Goal: Task Accomplishment & Management: Use online tool/utility

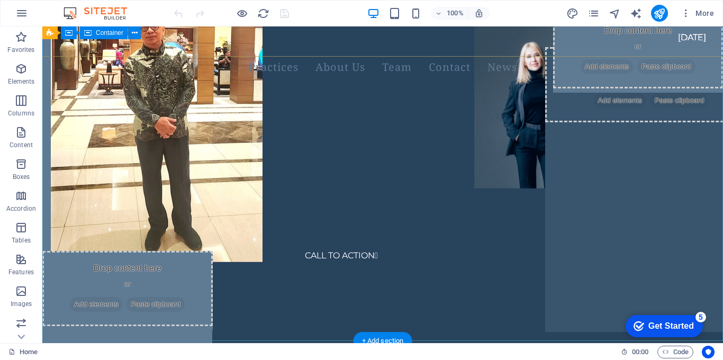
scroll to position [12, 0]
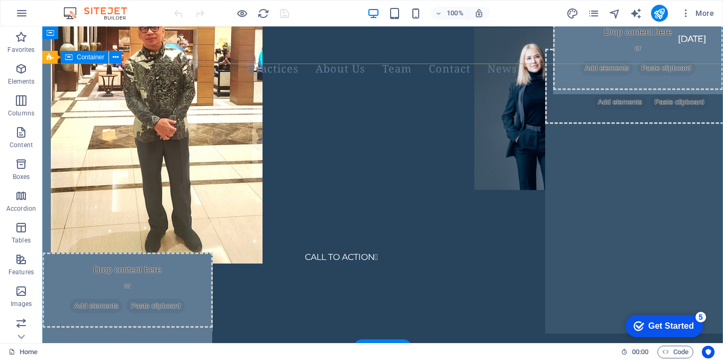
click at [383, 194] on div "CALL TO ACTION " at bounding box center [382, 163] width 681 height 102
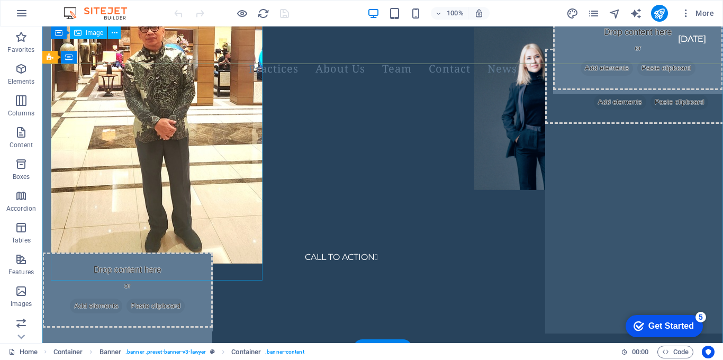
click at [262, 218] on figure at bounding box center [157, 88] width 212 height 351
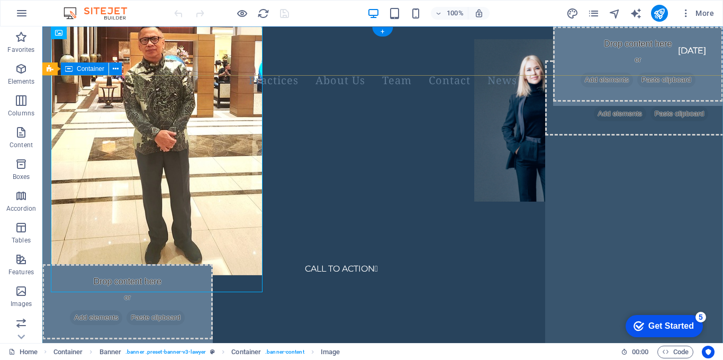
click at [392, 226] on div "CALL TO ACTION " at bounding box center [382, 175] width 681 height 102
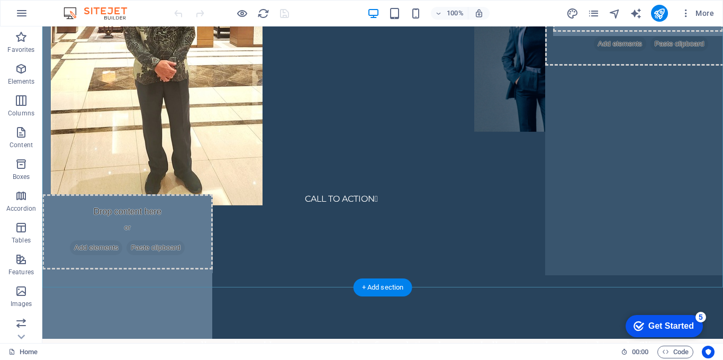
scroll to position [73, 0]
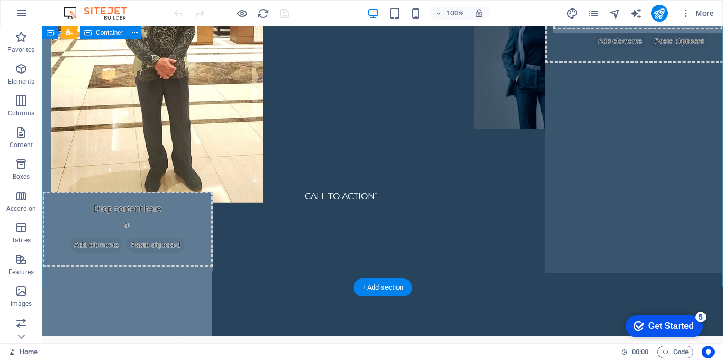
click at [342, 85] on div "CALL TO ACTION " at bounding box center [382, 102] width 681 height 102
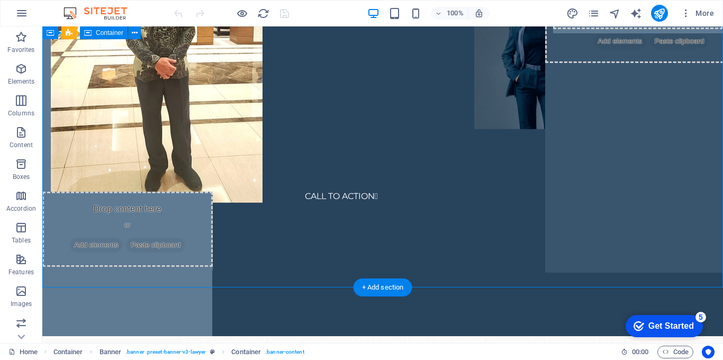
click at [315, 153] on div "CALL TO ACTION " at bounding box center [382, 102] width 681 height 102
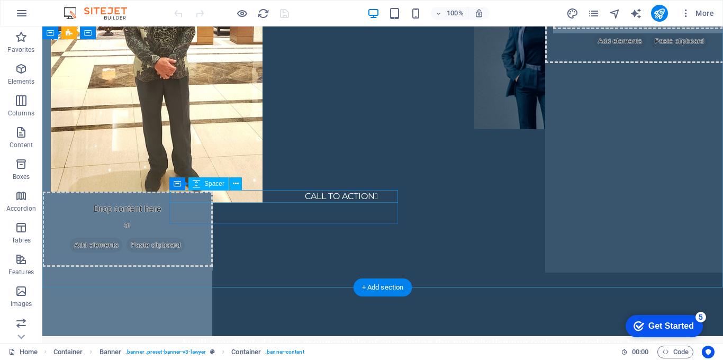
click at [281, 186] on div at bounding box center [277, 179] width 217 height 13
select select "rem"
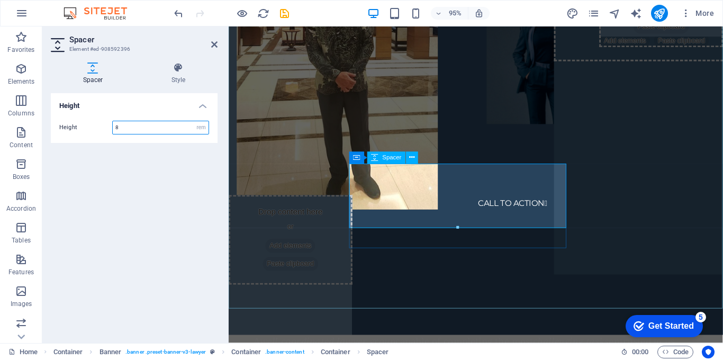
click at [387, 157] on span "Spacer" at bounding box center [392, 158] width 19 height 6
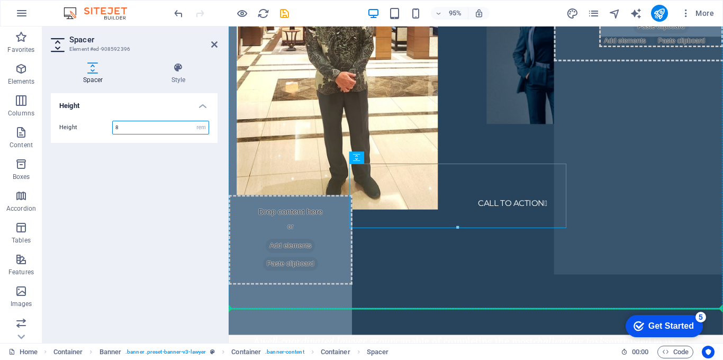
drag, startPoint x: 615, startPoint y: 183, endPoint x: 434, endPoint y: 150, distance: 184.6
type input "8"
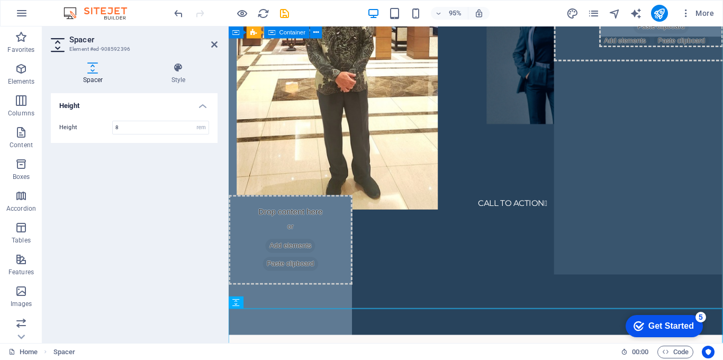
click at [458, 153] on div "CALL TO ACTION " at bounding box center [489, 102] width 520 height 102
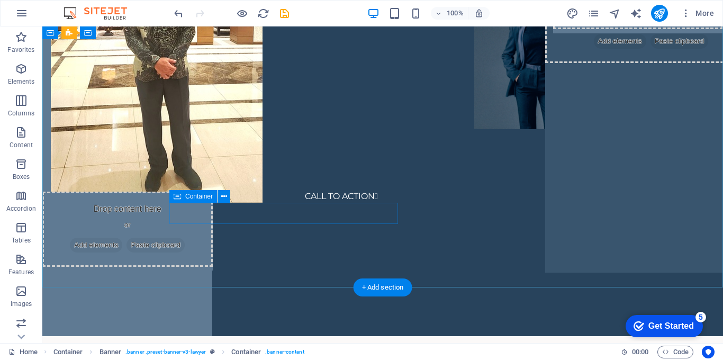
click at [288, 207] on div "CALL TO ACTION " at bounding box center [277, 196] width 217 height 21
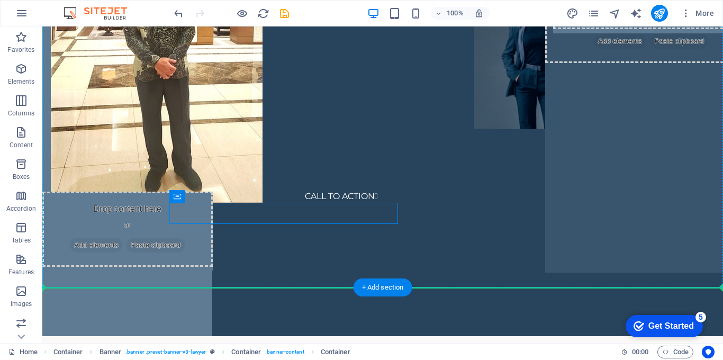
drag, startPoint x: 288, startPoint y: 212, endPoint x: 299, endPoint y: 222, distance: 15.4
click at [299, 207] on div "CALL TO ACTION " at bounding box center [277, 196] width 217 height 21
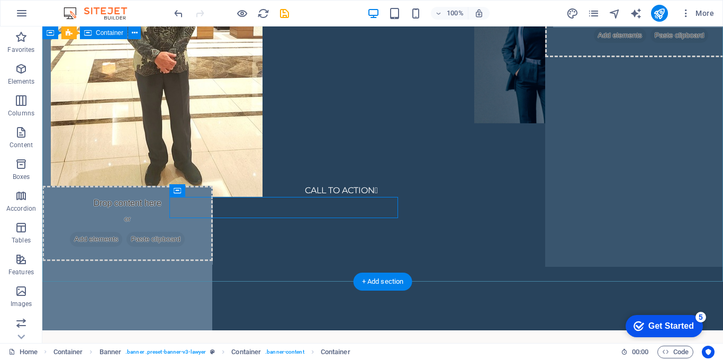
scroll to position [76, 0]
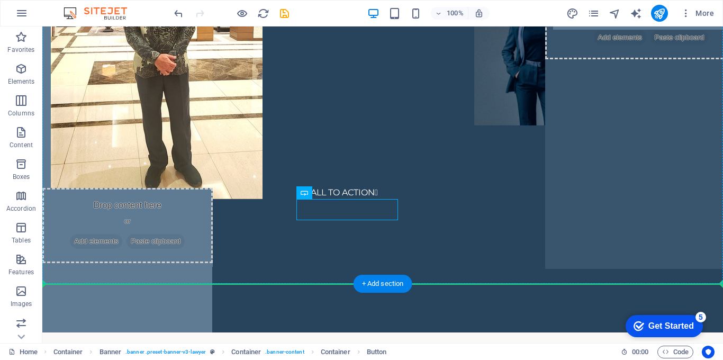
drag, startPoint x: 300, startPoint y: 218, endPoint x: 351, endPoint y: 230, distance: 52.9
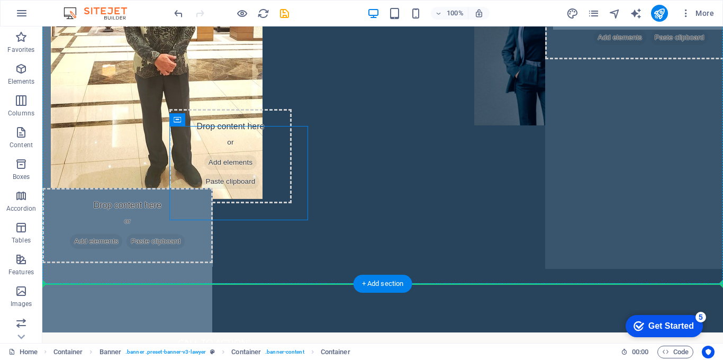
drag, startPoint x: 273, startPoint y: 128, endPoint x: 405, endPoint y: 132, distance: 132.4
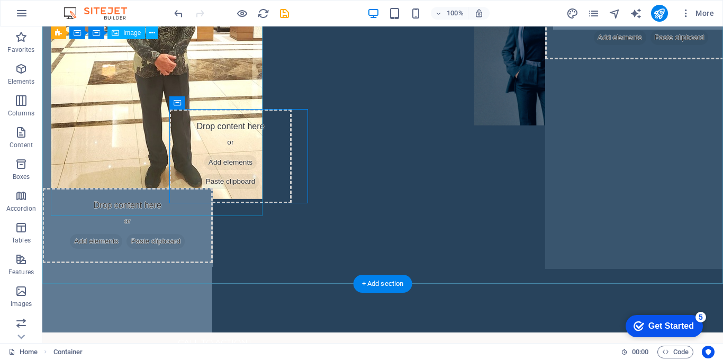
click at [224, 95] on figure at bounding box center [157, 23] width 212 height 351
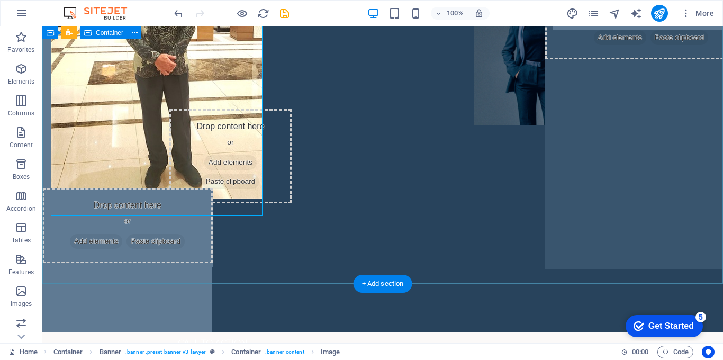
drag, startPoint x: 268, startPoint y: 135, endPoint x: 338, endPoint y: 134, distance: 69.4
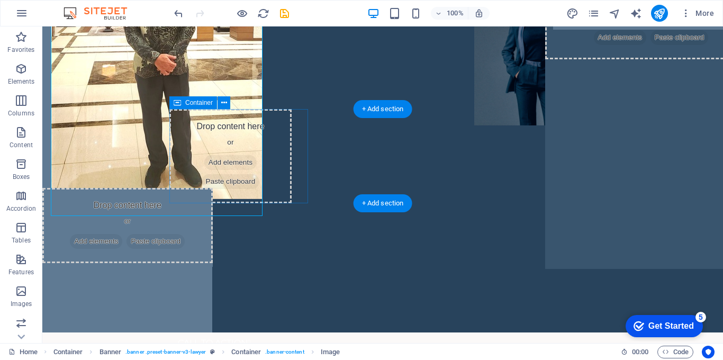
click at [268, 202] on div "Drop content here or Add elements Paste clipboard" at bounding box center [230, 156] width 122 height 94
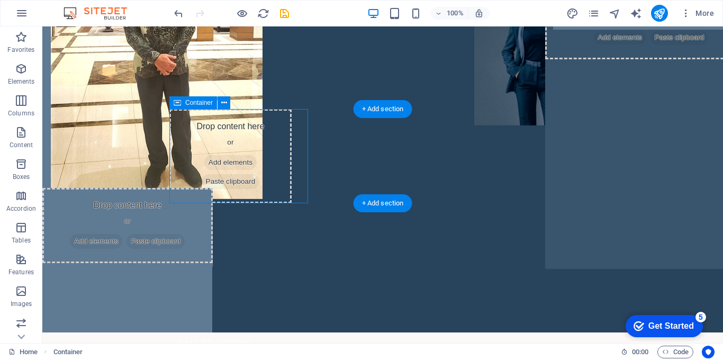
click at [224, 128] on div "Drop content here or Add elements Paste clipboard" at bounding box center [230, 156] width 122 height 94
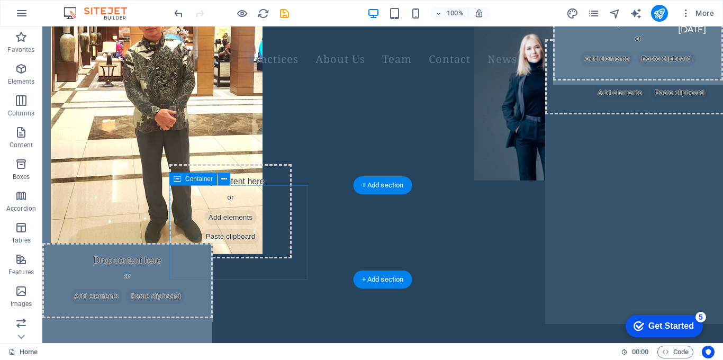
scroll to position [0, 0]
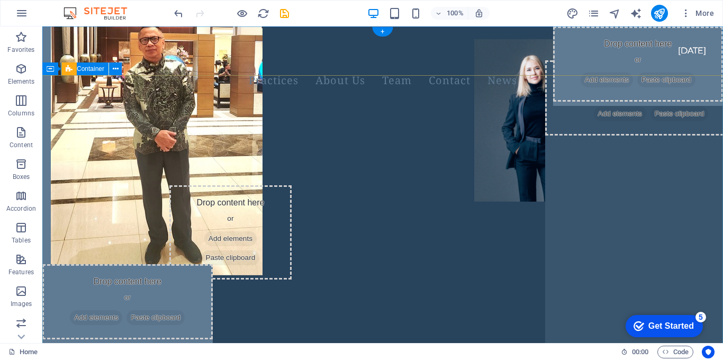
click at [307, 124] on div at bounding box center [382, 175] width 681 height 102
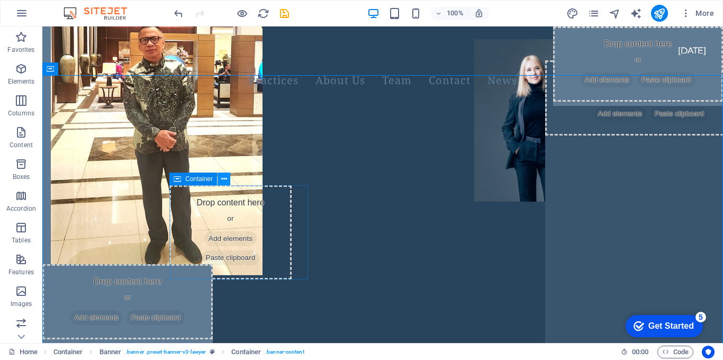
click at [227, 178] on icon at bounding box center [224, 179] width 6 height 11
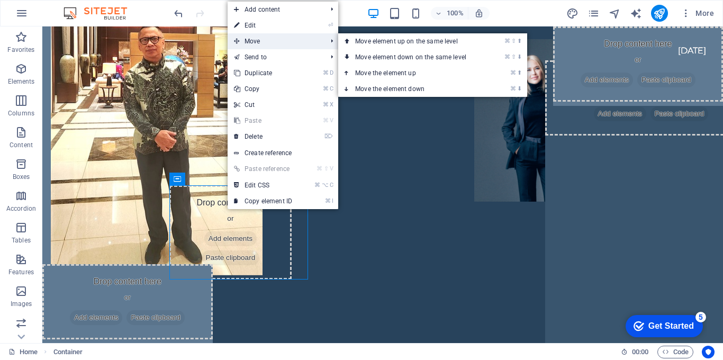
click at [271, 43] on span "Move" at bounding box center [275, 41] width 95 height 16
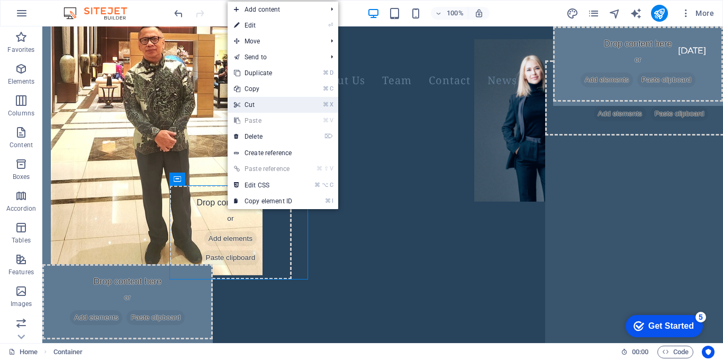
click at [312, 108] on li "⌘ X Cut" at bounding box center [283, 105] width 111 height 16
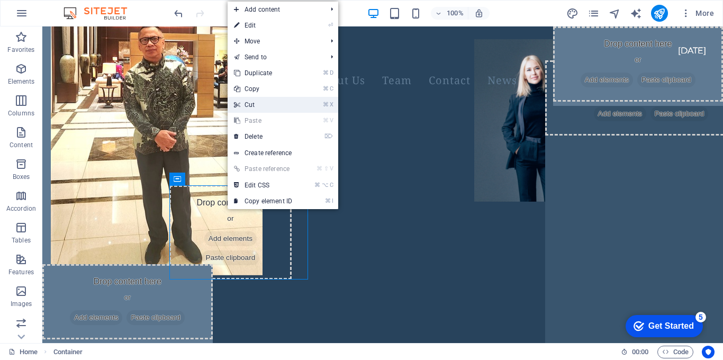
click at [311, 107] on li "⌘ X Cut" at bounding box center [283, 105] width 111 height 16
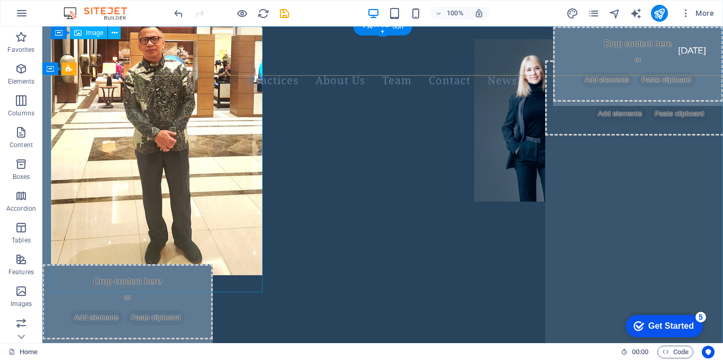
click at [160, 265] on figure at bounding box center [157, 99] width 212 height 351
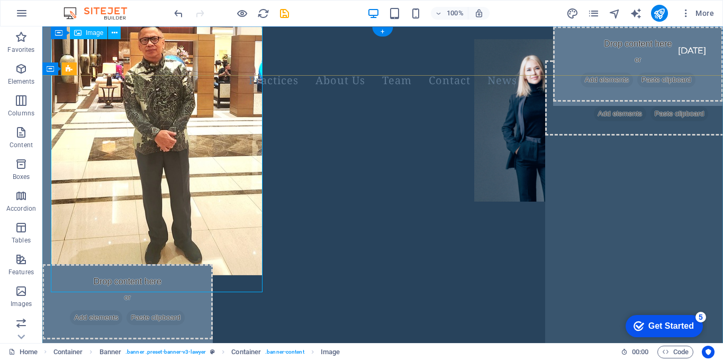
click at [221, 169] on figure at bounding box center [157, 99] width 212 height 351
select select "px"
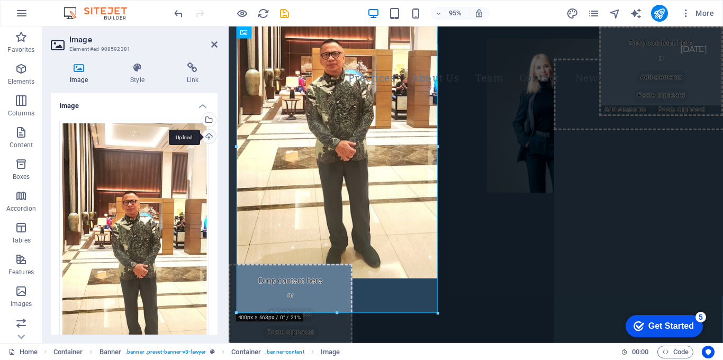
click at [206, 136] on div "Upload" at bounding box center [208, 138] width 16 height 16
click at [373, 360] on html "A&R LAWFIRM Home Favorites Elements Columns Content Boxes Accordion Tables Feat…" at bounding box center [361, 180] width 723 height 360
click at [206, 138] on div "Upload" at bounding box center [208, 138] width 16 height 16
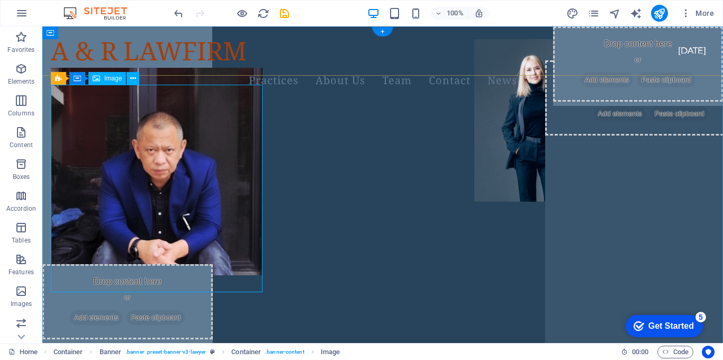
scroll to position [4, 0]
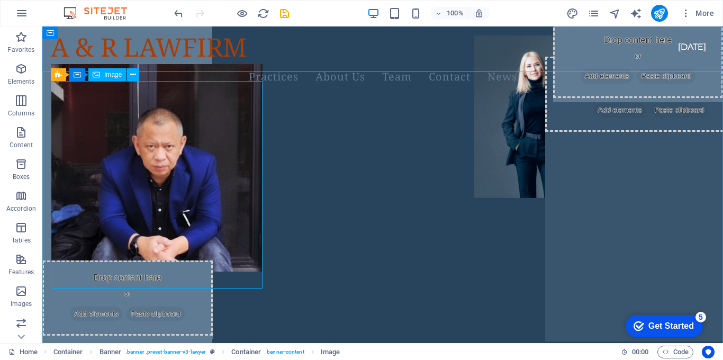
click at [118, 77] on span "Image" at bounding box center [112, 74] width 17 height 6
drag, startPoint x: 118, startPoint y: 78, endPoint x: 124, endPoint y: 75, distance: 7.4
click at [124, 75] on div "Image" at bounding box center [107, 74] width 38 height 13
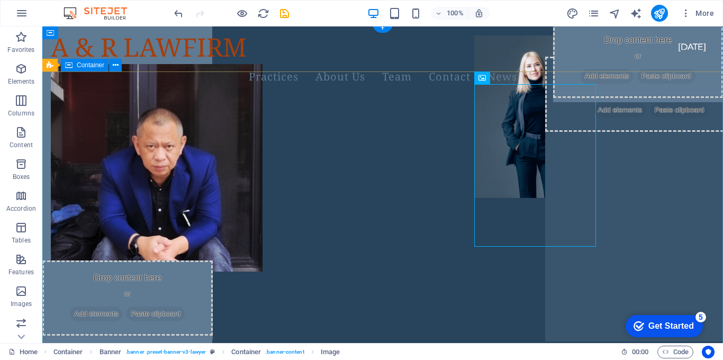
click at [300, 157] on div at bounding box center [382, 171] width 681 height 102
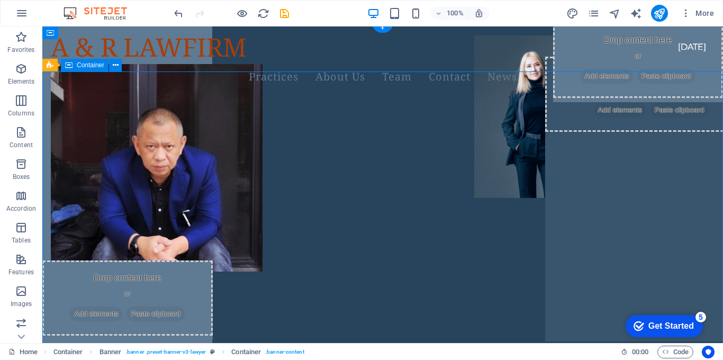
click at [321, 222] on div at bounding box center [382, 171] width 681 height 102
click at [139, 252] on figure at bounding box center [157, 168] width 212 height 208
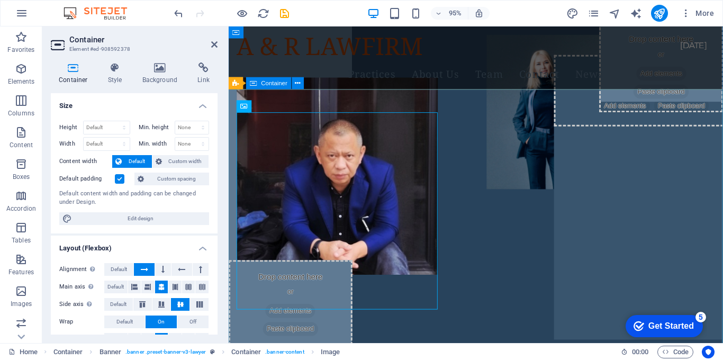
click at [492, 222] on div at bounding box center [489, 171] width 520 height 102
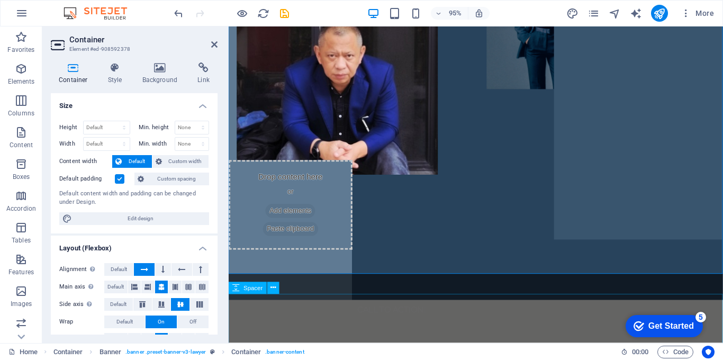
scroll to position [110, 0]
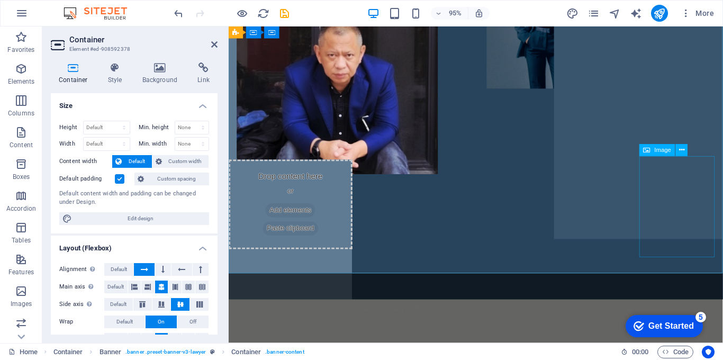
click at [680, 210] on figure at bounding box center [700, 180] width 79 height 106
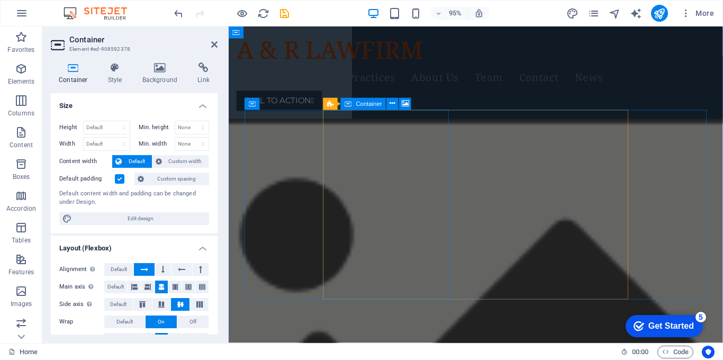
scroll to position [1126, 0]
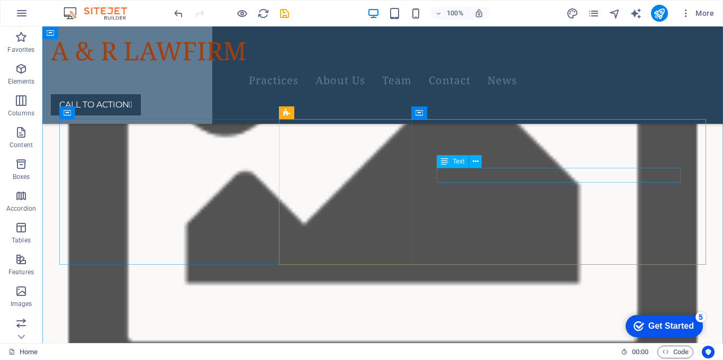
scroll to position [1153, 0]
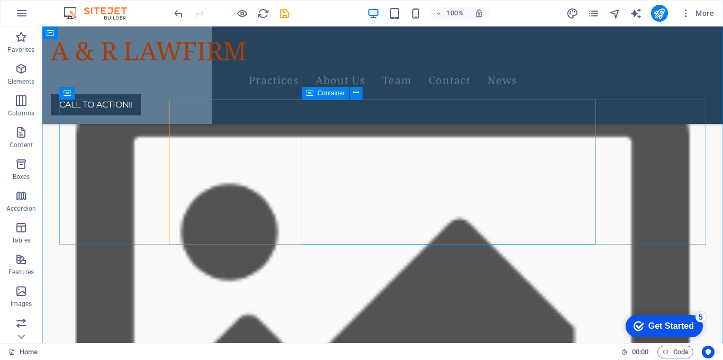
scroll to position [996, 0]
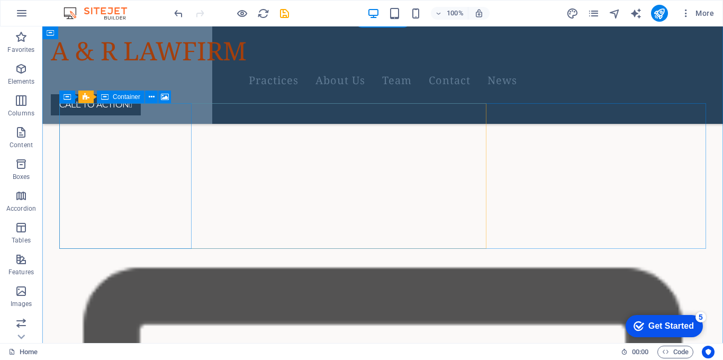
scroll to position [816, 0]
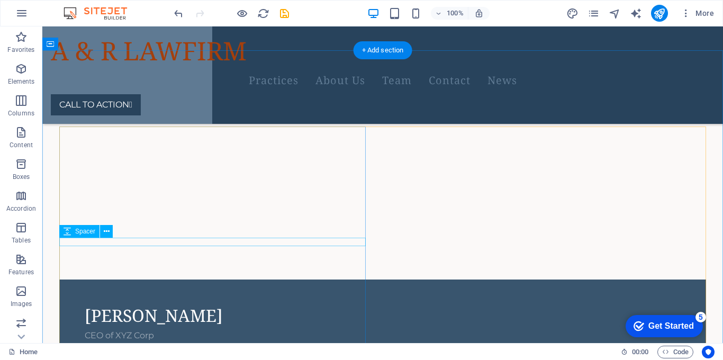
scroll to position [1439, 0]
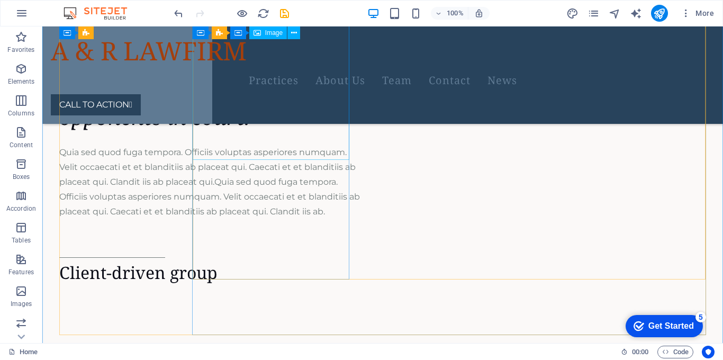
scroll to position [2293, 0]
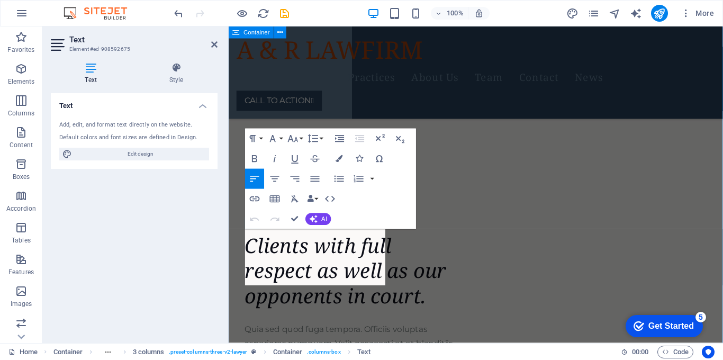
scroll to position [2535, 0]
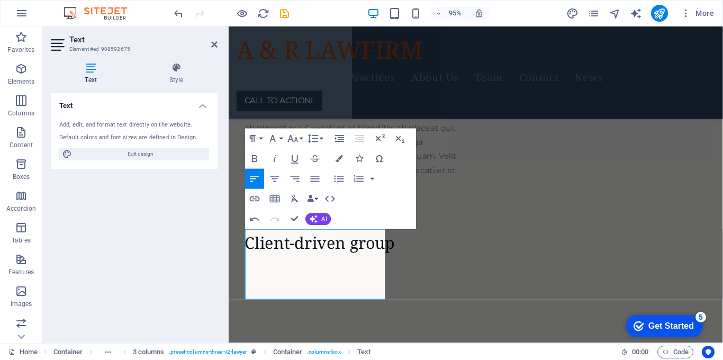
click at [133, 249] on div "Text Add, edit, and format text directly on the website. Default colors and fon…" at bounding box center [134, 213] width 167 height 241
click at [277, 173] on icon "button" at bounding box center [275, 179] width 12 height 12
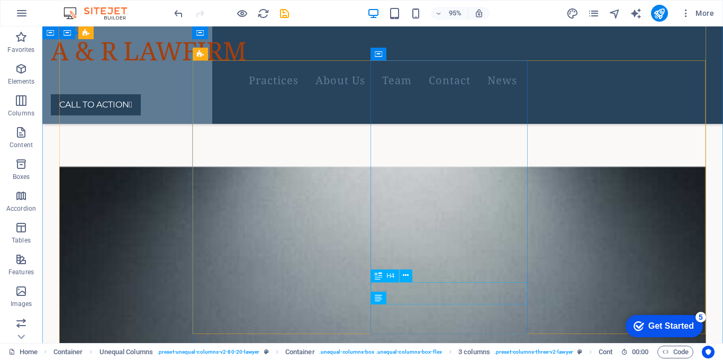
scroll to position [2234, 0]
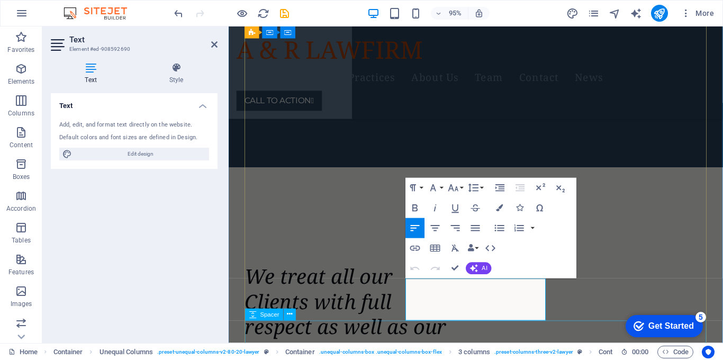
scroll to position [2535, 0]
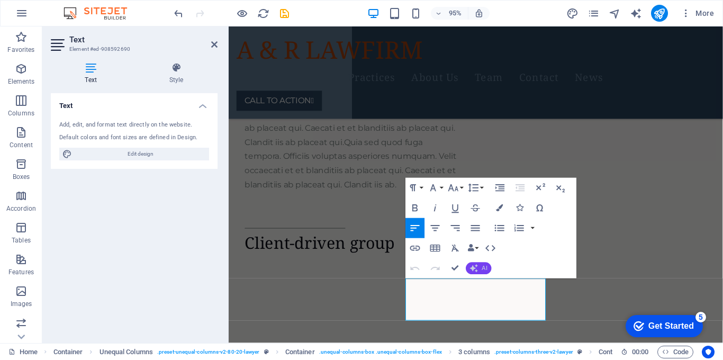
click at [484, 269] on span "AI" at bounding box center [484, 268] width 5 height 6
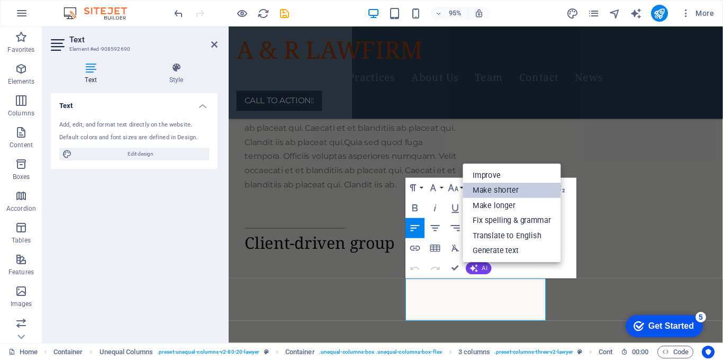
click at [504, 192] on link "Make shorter" at bounding box center [512, 190] width 98 height 15
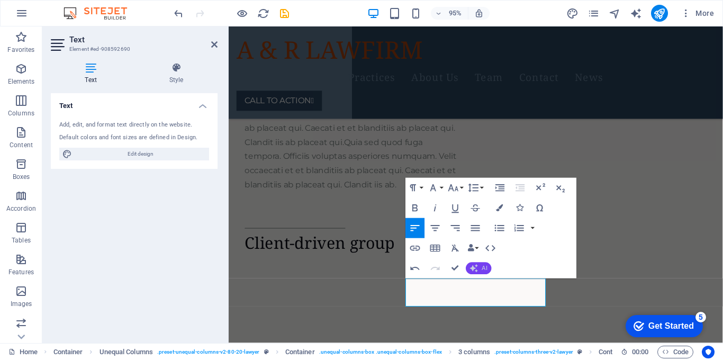
click at [480, 267] on button "AI" at bounding box center [478, 268] width 25 height 12
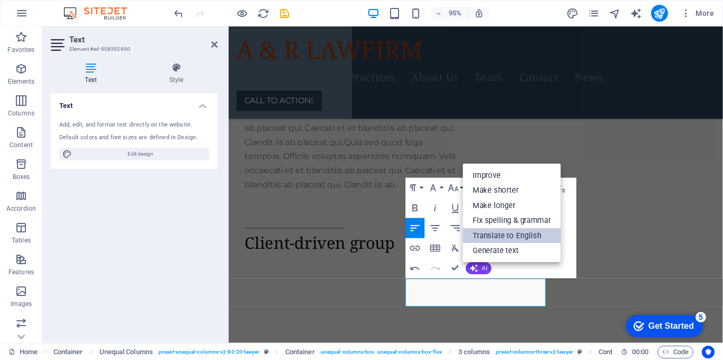
click at [493, 239] on link "Translate to English" at bounding box center [512, 235] width 98 height 15
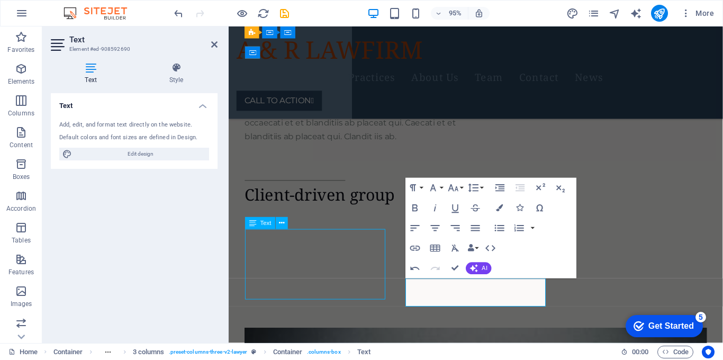
scroll to position [2234, 0]
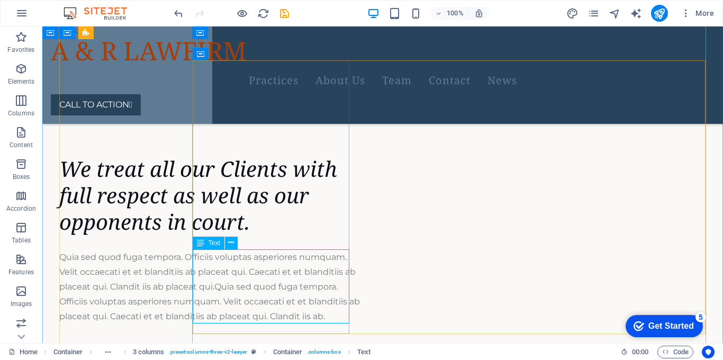
scroll to position [2535, 0]
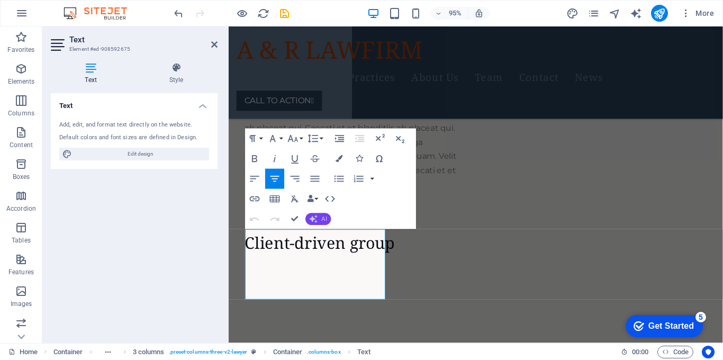
click at [323, 222] on span "AI" at bounding box center [324, 219] width 5 height 6
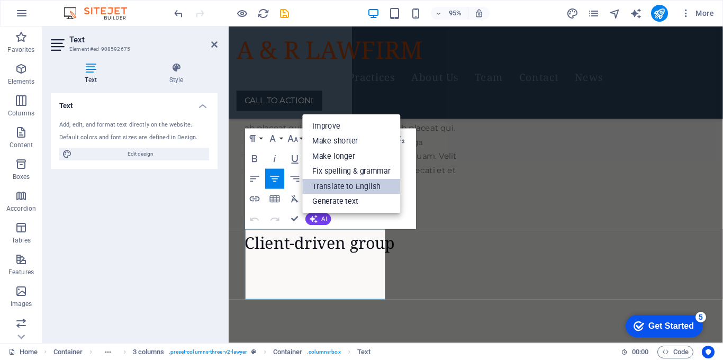
click at [339, 188] on link "Translate to English" at bounding box center [352, 186] width 98 height 15
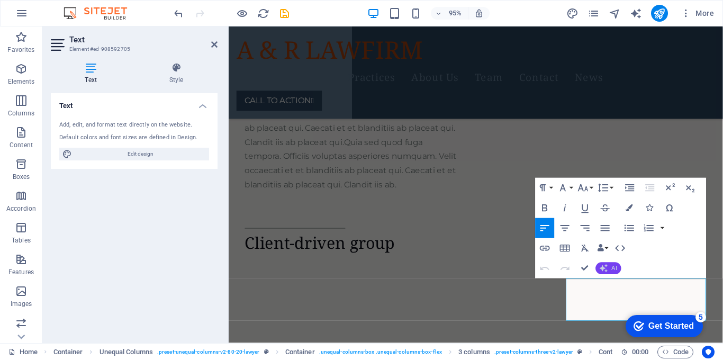
click at [613, 272] on button "AI" at bounding box center [608, 268] width 25 height 12
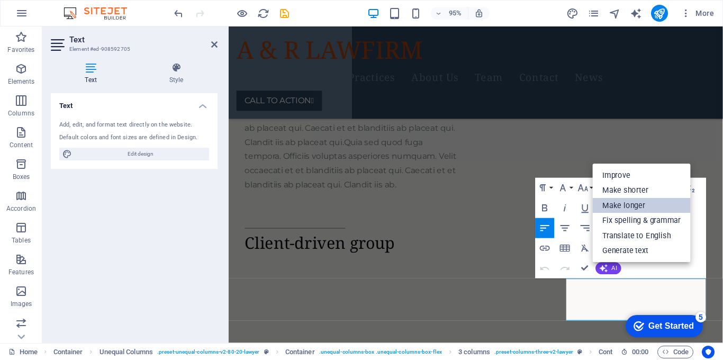
click at [623, 201] on link "Make longer" at bounding box center [642, 205] width 98 height 15
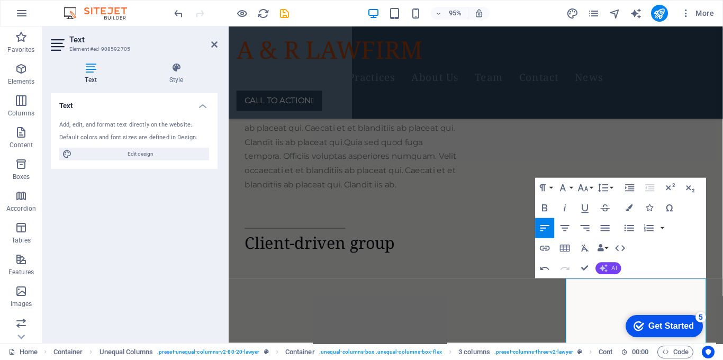
click at [616, 265] on span "AI" at bounding box center [614, 268] width 5 height 6
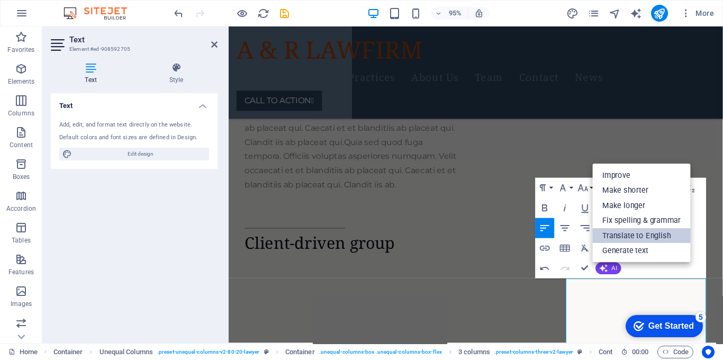
click at [628, 238] on link "Translate to English" at bounding box center [642, 235] width 98 height 15
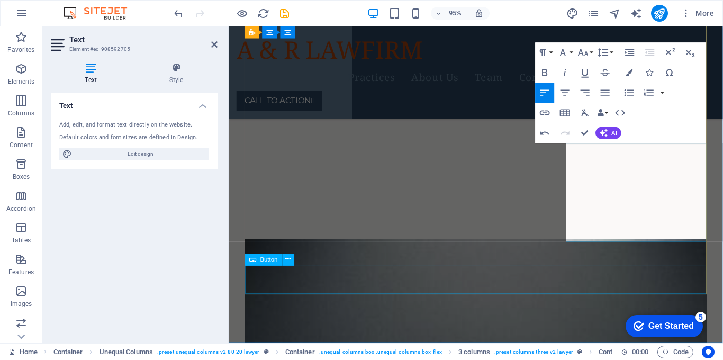
scroll to position [2686, 0]
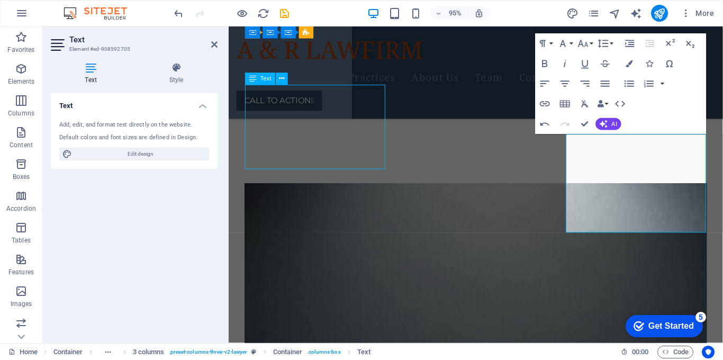
scroll to position [2386, 0]
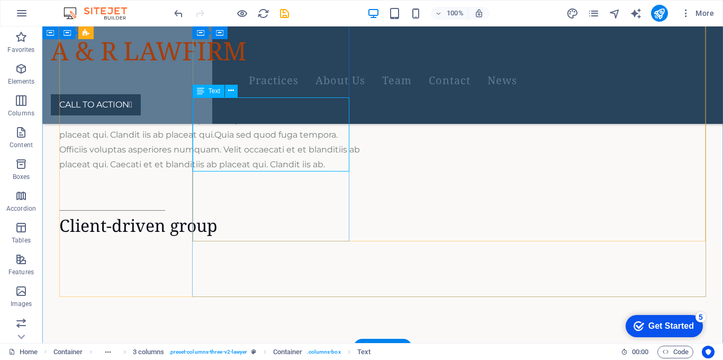
scroll to position [2686, 0]
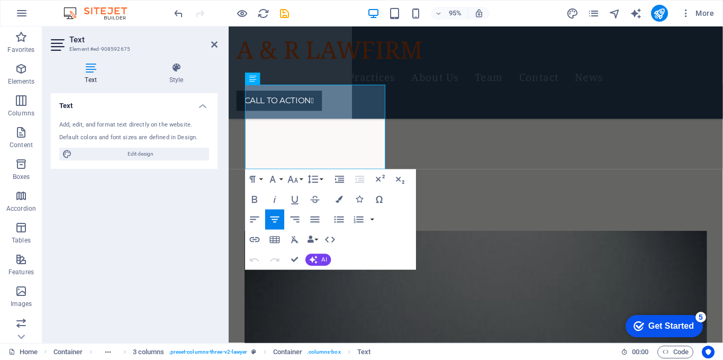
click at [212, 243] on div "Text Add, edit, and format text directly on the website. Default colors and fon…" at bounding box center [134, 213] width 167 height 241
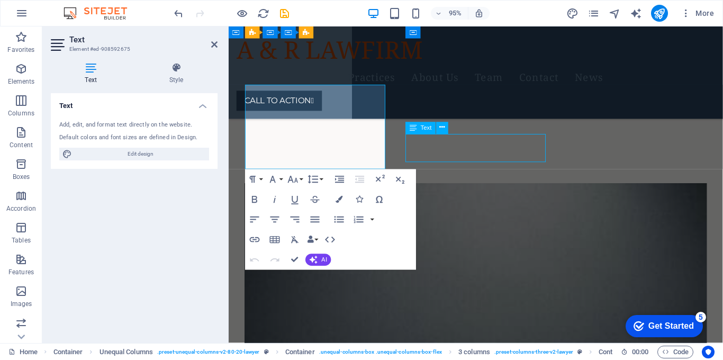
scroll to position [2386, 0]
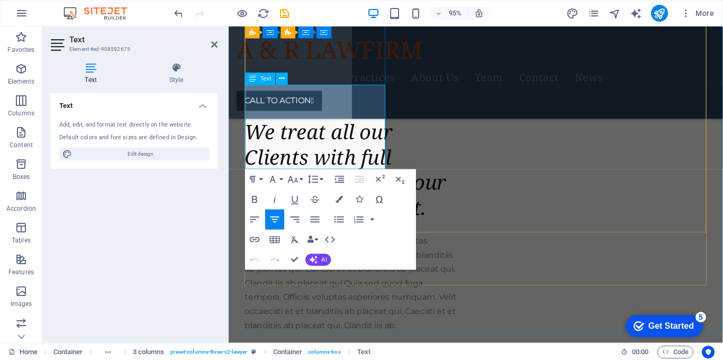
scroll to position [2686, 0]
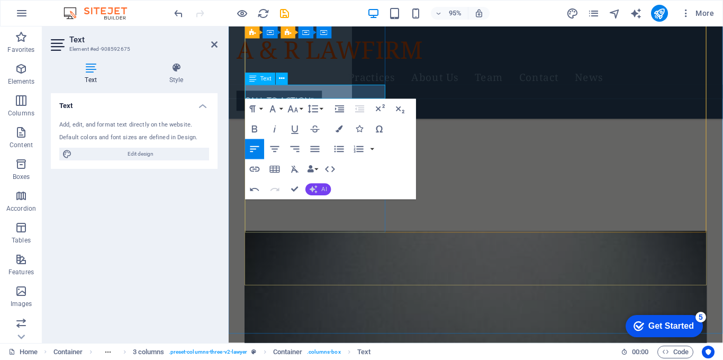
click at [319, 190] on button "AI" at bounding box center [317, 189] width 25 height 12
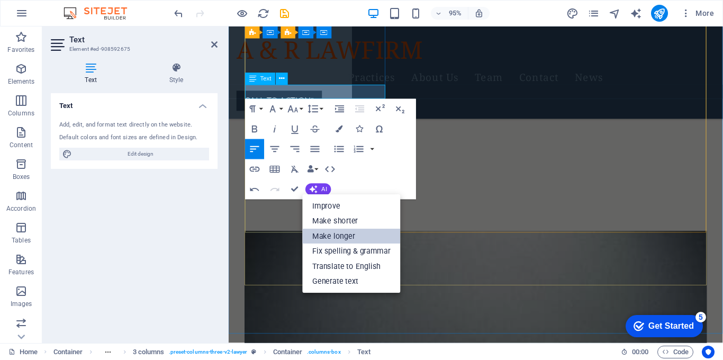
click at [330, 235] on link "Make longer" at bounding box center [352, 236] width 98 height 15
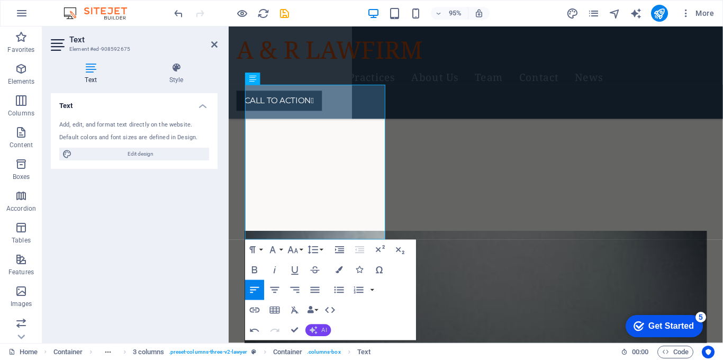
click at [322, 330] on span "AI" at bounding box center [324, 330] width 5 height 6
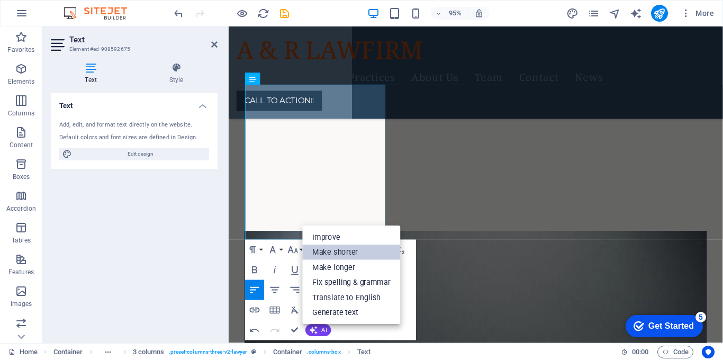
click at [343, 249] on link "Make shorter" at bounding box center [352, 252] width 98 height 15
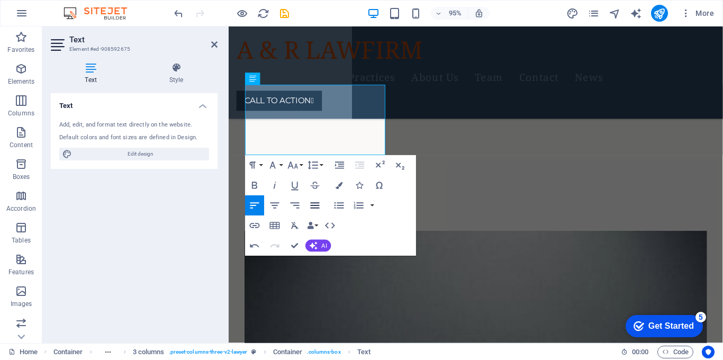
click at [319, 205] on icon "button" at bounding box center [315, 206] width 9 height 6
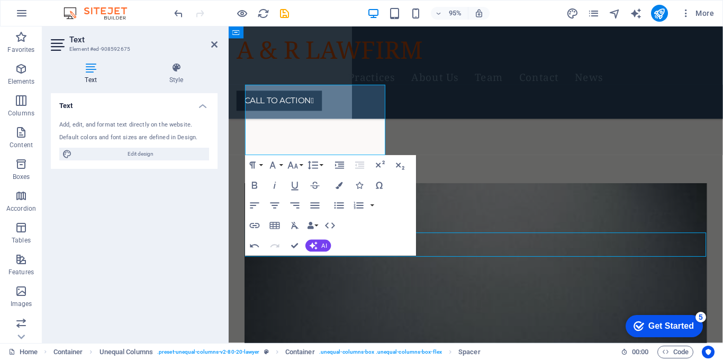
scroll to position [2386, 0]
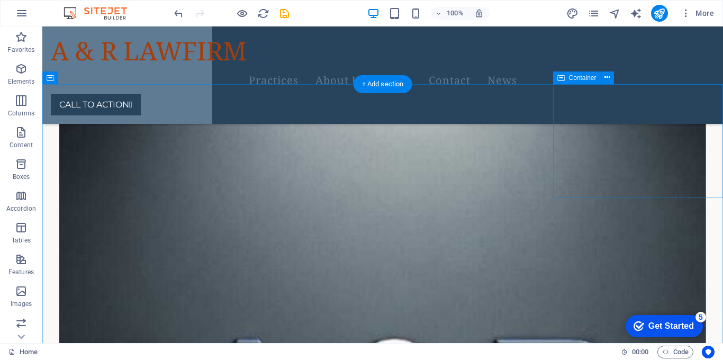
scroll to position [2661, 0]
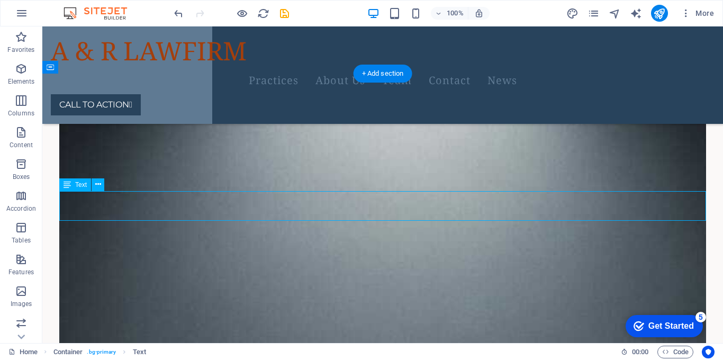
scroll to position [2902, 0]
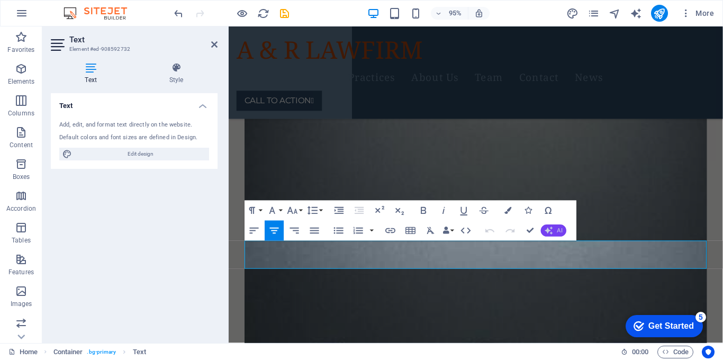
click at [556, 236] on button "AI" at bounding box center [553, 230] width 25 height 12
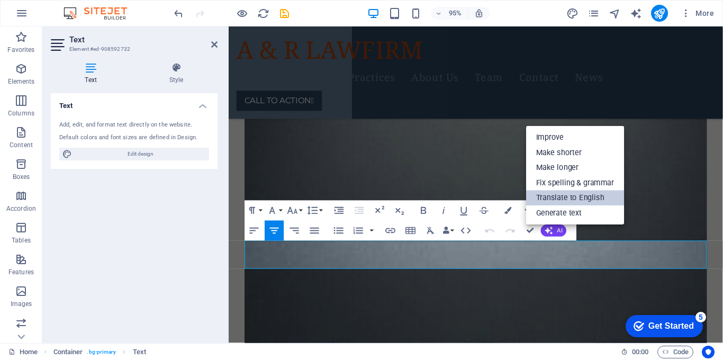
click at [555, 196] on link "Translate to English" at bounding box center [575, 198] width 98 height 15
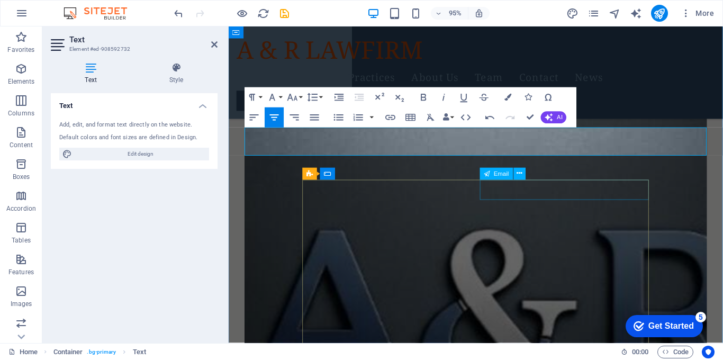
scroll to position [3025, 0]
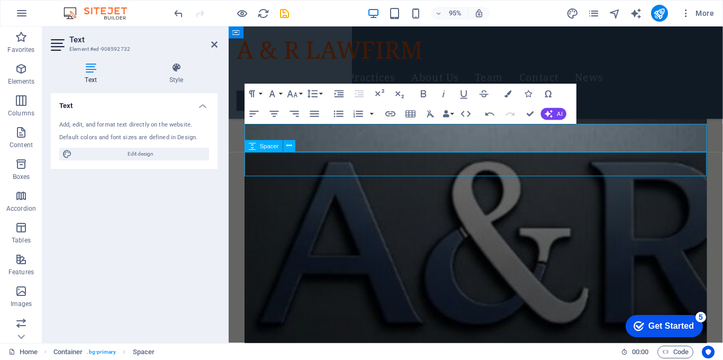
scroll to position [2722, 0]
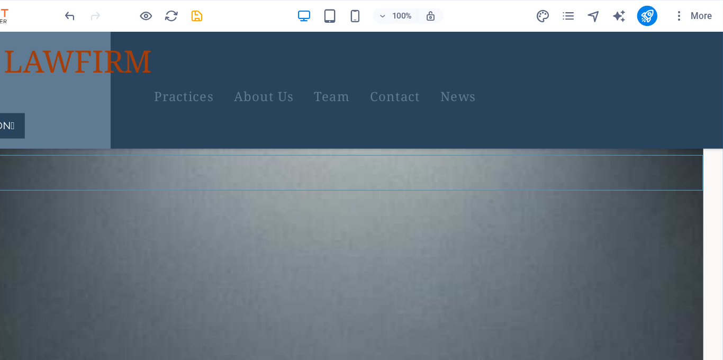
scroll to position [3025, 0]
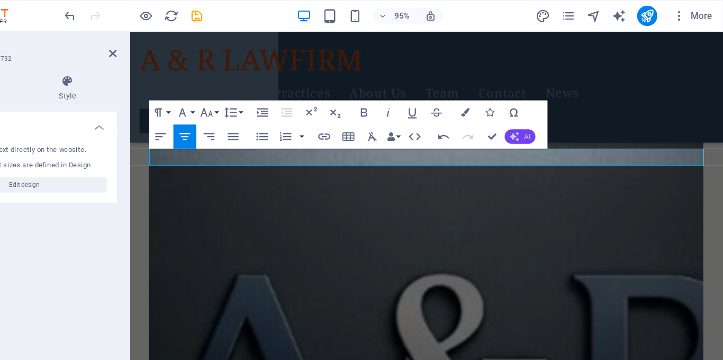
click at [564, 109] on button "AI" at bounding box center [553, 114] width 25 height 12
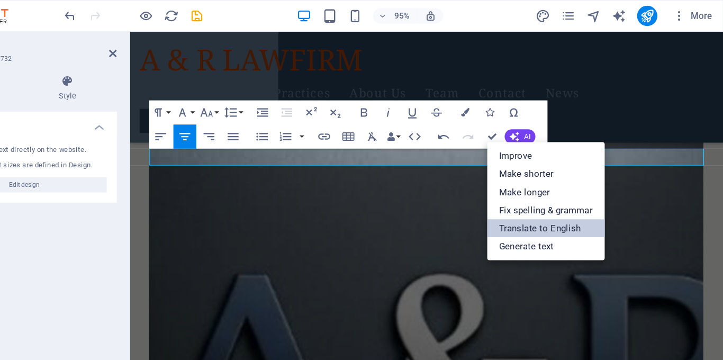
click at [564, 188] on link "Translate to English" at bounding box center [575, 190] width 98 height 15
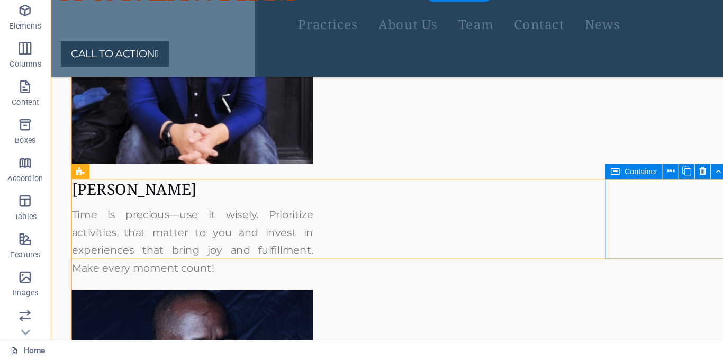
scroll to position [3807, 0]
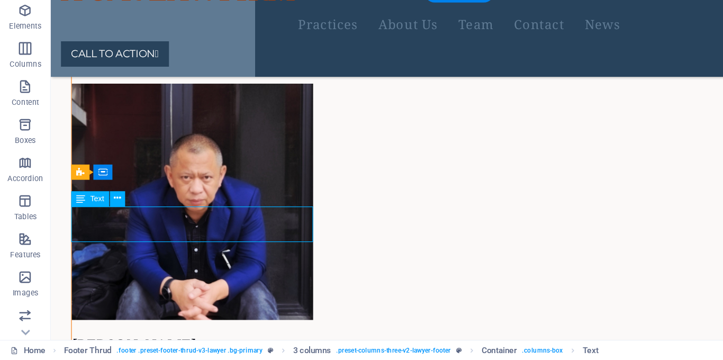
scroll to position [4109, 0]
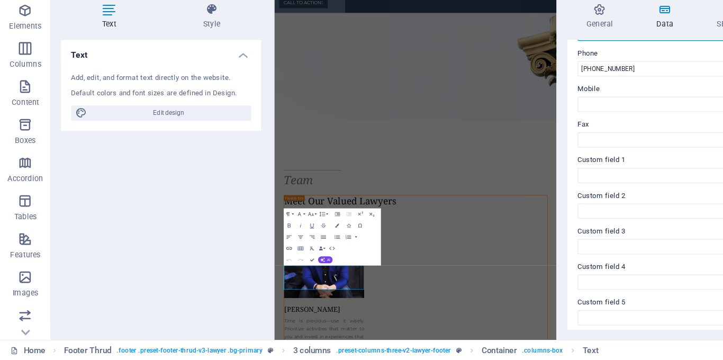
scroll to position [232, 0]
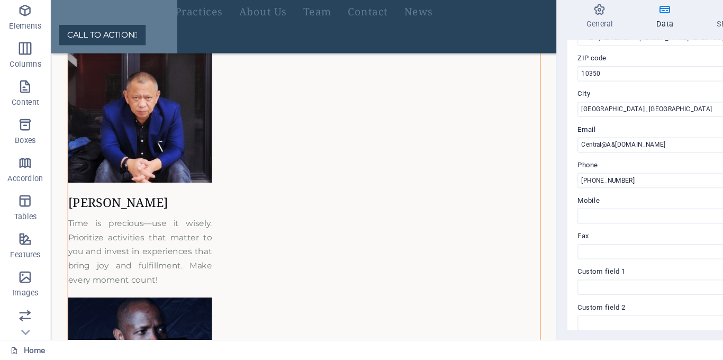
scroll to position [137, 0]
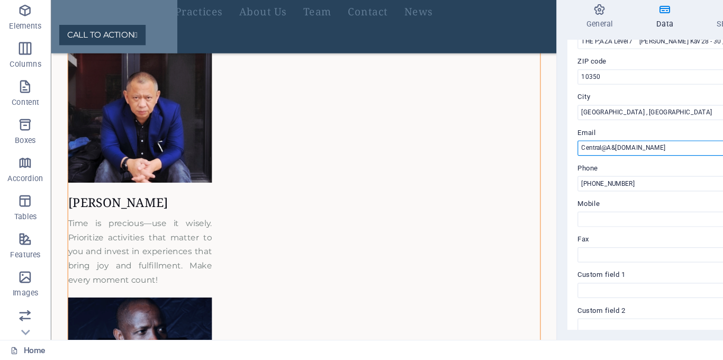
click at [518, 183] on input "Central@A&[DOMAIN_NAME]" at bounding box center [593, 183] width 225 height 13
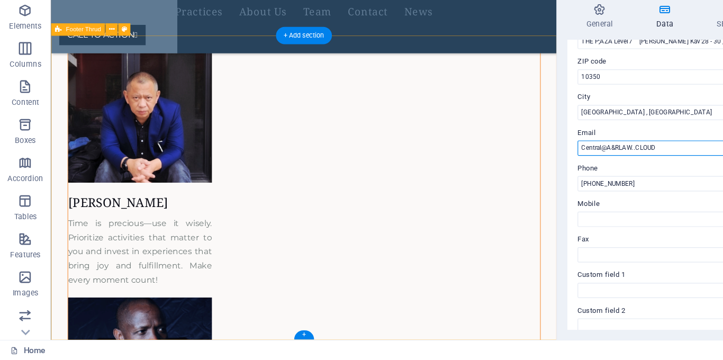
type input "Central@A&RLAW..CLOUD"
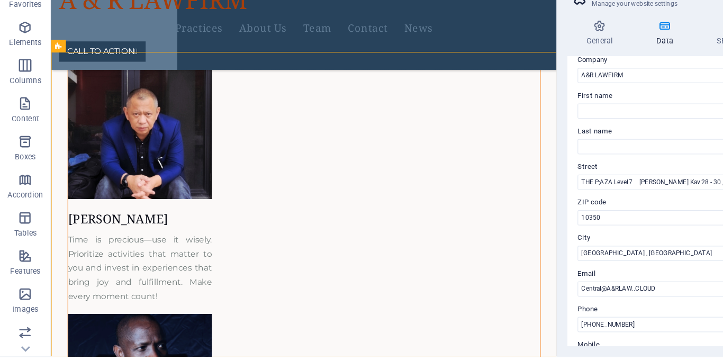
scroll to position [38, 0]
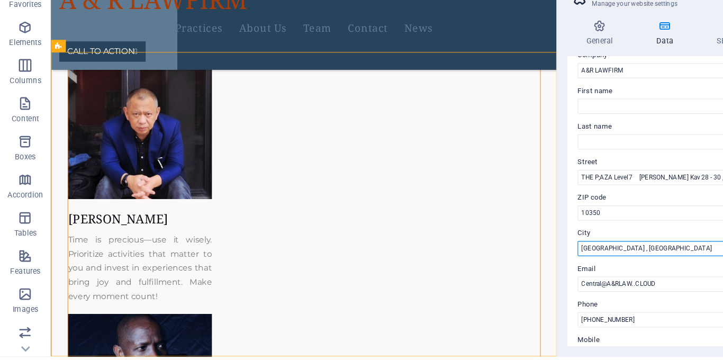
click at [542, 253] on input "[GEOGRAPHIC_DATA] , [GEOGRAPHIC_DATA]" at bounding box center [593, 253] width 225 height 13
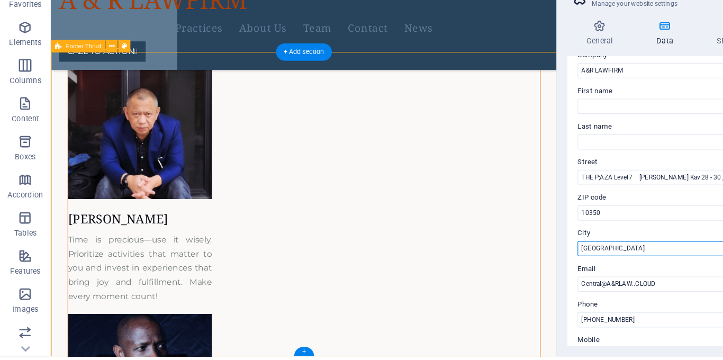
type input "[GEOGRAPHIC_DATA]"
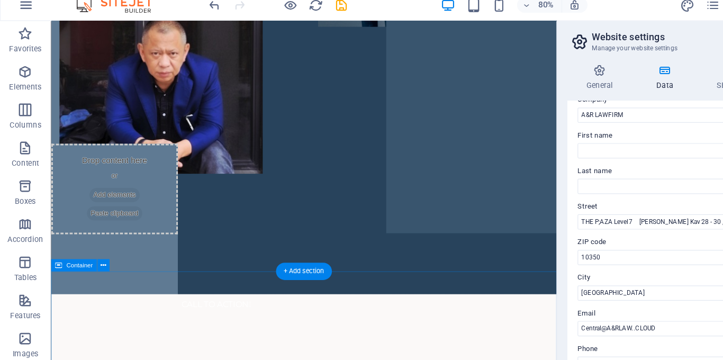
scroll to position [0, 0]
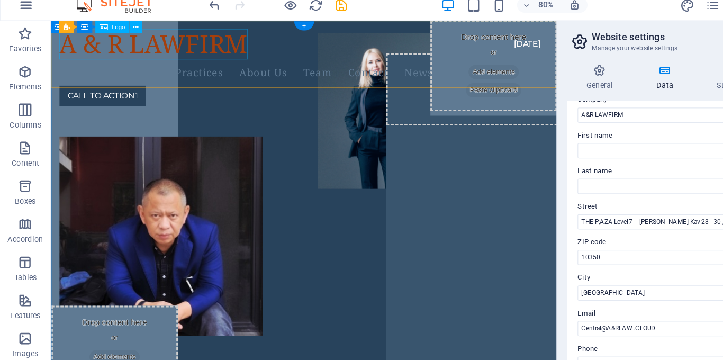
click at [237, 51] on div "A & R LAWFIRM" at bounding box center [301, 45] width 484 height 32
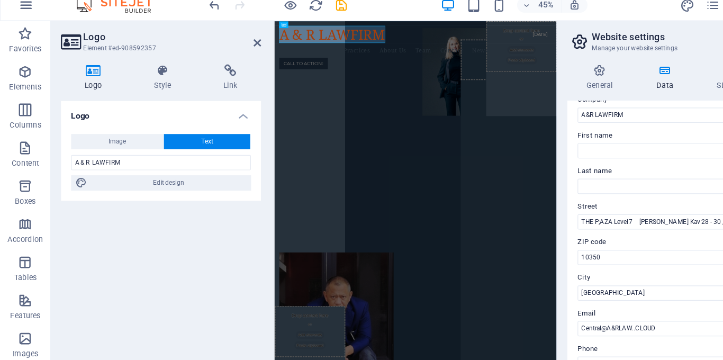
click at [177, 122] on span "Text" at bounding box center [173, 127] width 10 height 13
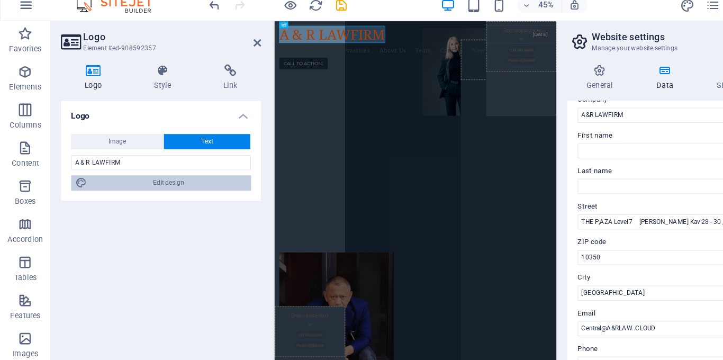
click at [74, 164] on button "Edit design" at bounding box center [134, 161] width 150 height 13
select select "px"
select select "400"
select select "px"
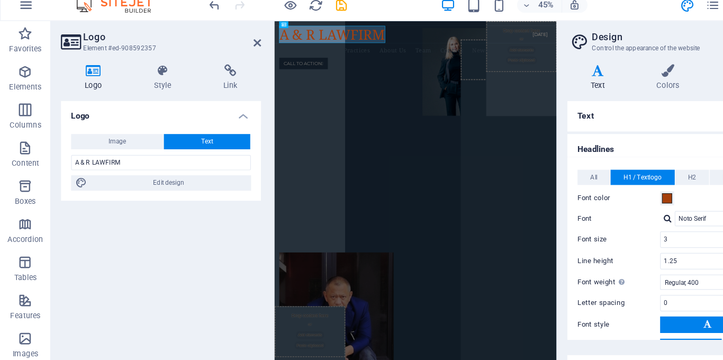
click at [573, 146] on div "All H1 / Textlogo H2 H3 H4 H5 H6 Font color Font [PERSON_NAME] Serif Line heigh…" at bounding box center [594, 255] width 246 height 231
click at [559, 171] on span at bounding box center [556, 174] width 8 height 8
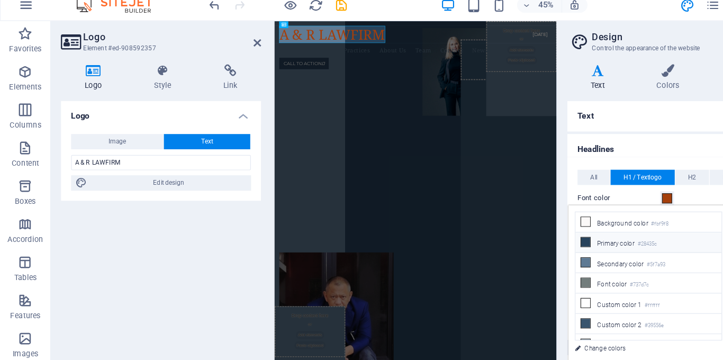
click at [522, 213] on li "Primary color #28435c" at bounding box center [541, 211] width 122 height 17
click at [489, 211] on icon at bounding box center [487, 210] width 7 height 7
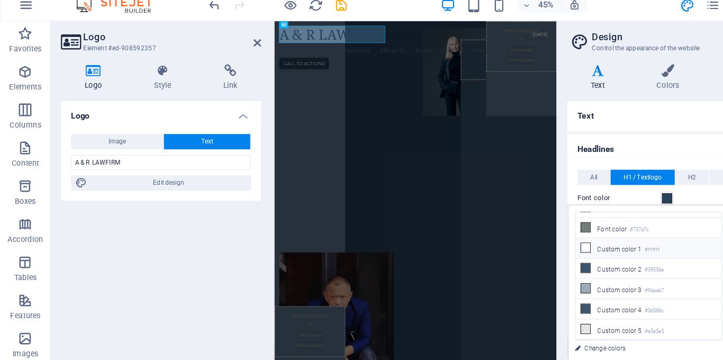
scroll to position [46, 0]
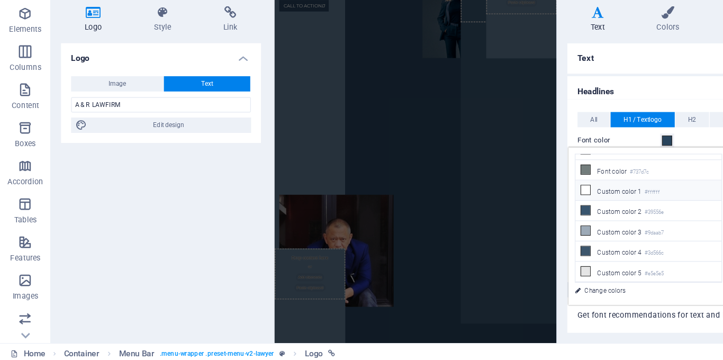
click at [492, 214] on span at bounding box center [488, 215] width 8 height 8
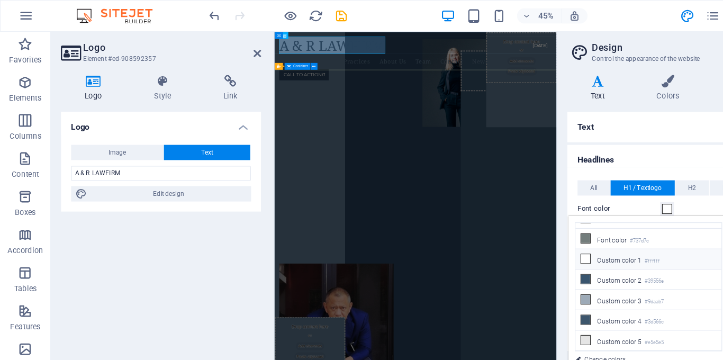
click at [631, 231] on div at bounding box center [535, 180] width 523 height 102
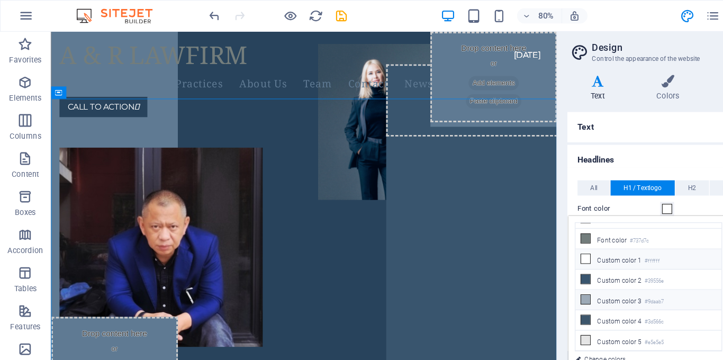
click at [487, 246] on icon at bounding box center [487, 249] width 7 height 7
click at [489, 229] on icon at bounding box center [487, 232] width 7 height 7
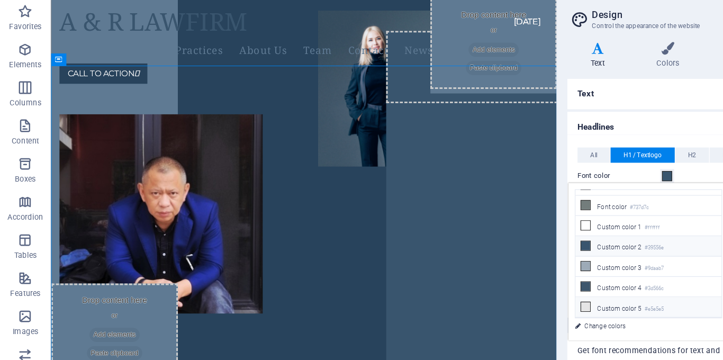
click at [489, 282] on icon at bounding box center [487, 283] width 7 height 7
click at [488, 265] on icon at bounding box center [487, 266] width 7 height 7
type input "#3d566c"
click at [488, 265] on icon at bounding box center [487, 266] width 7 height 7
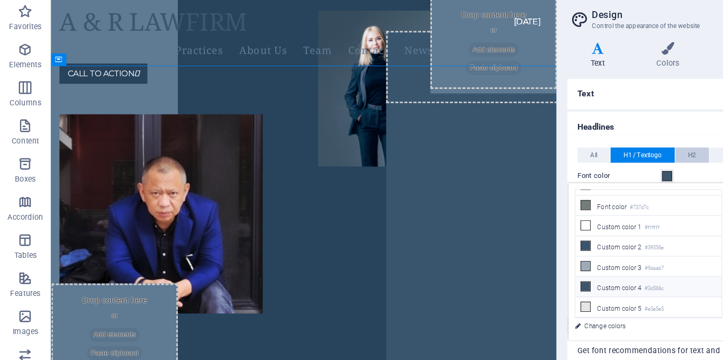
click at [578, 157] on span "H2" at bounding box center [576, 156] width 7 height 13
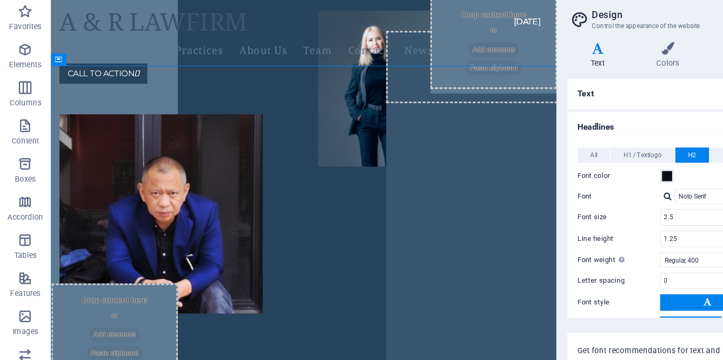
click at [578, 157] on span "H2" at bounding box center [576, 156] width 7 height 13
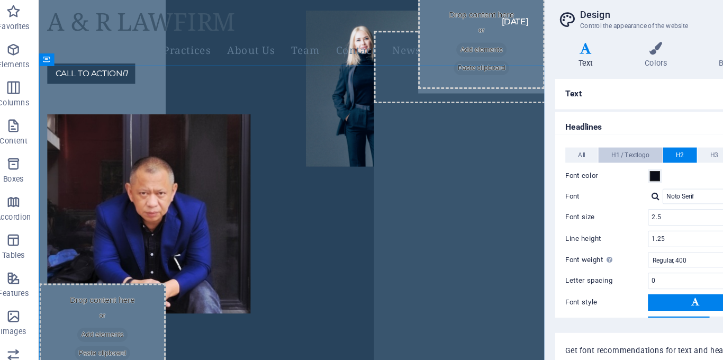
click at [546, 154] on span "H1 / Textlogo" at bounding box center [535, 156] width 32 height 13
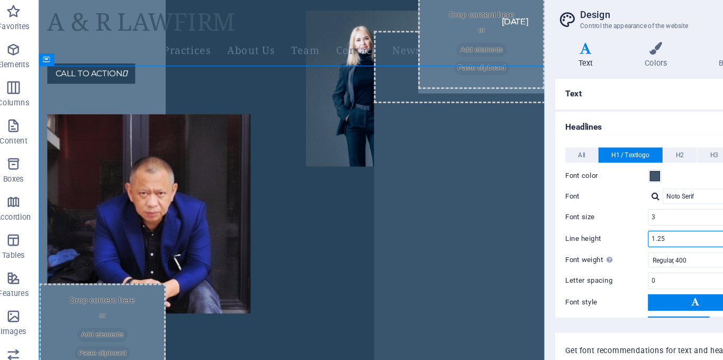
click at [562, 228] on input "1.25" at bounding box center [628, 226] width 155 height 13
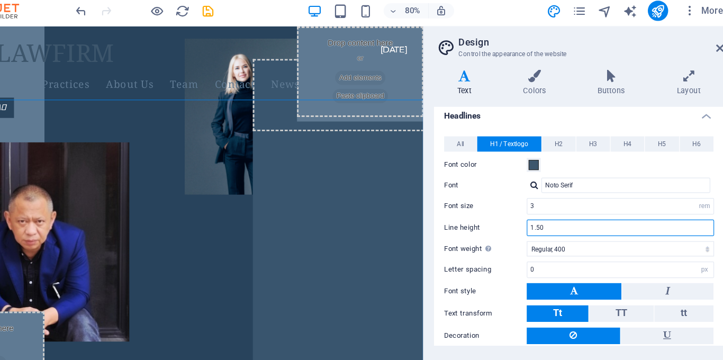
scroll to position [33, 0]
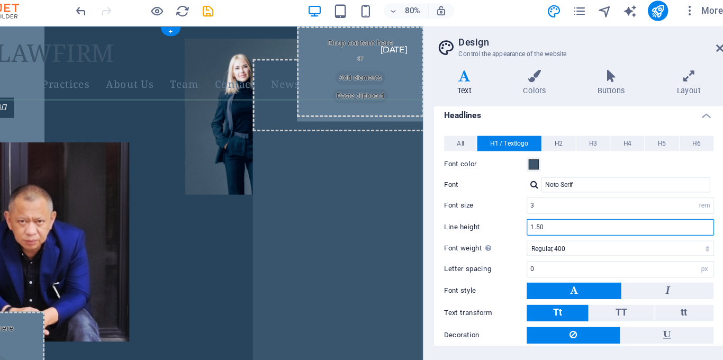
type input "1.50"
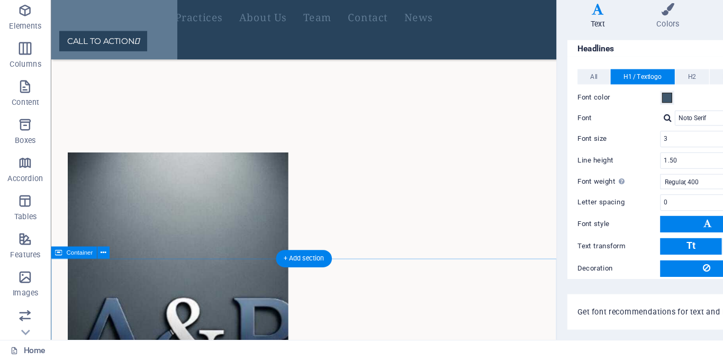
scroll to position [2767, 0]
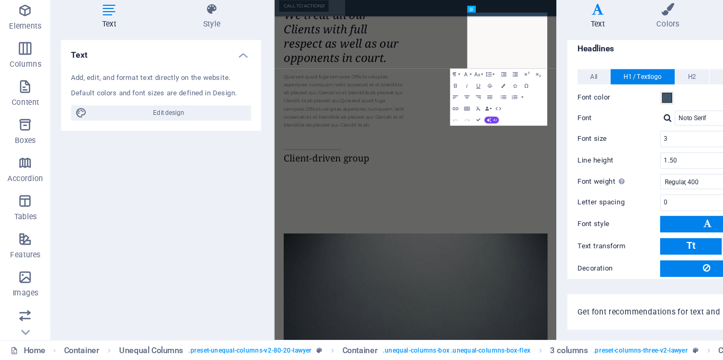
scroll to position [3212, 0]
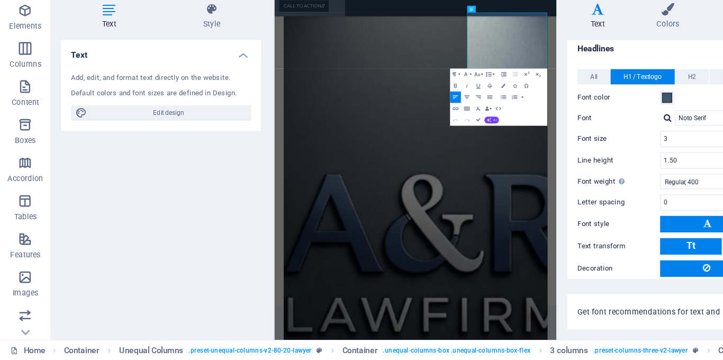
click at [409, 158] on button "AI" at bounding box center [409, 160] width 12 height 6
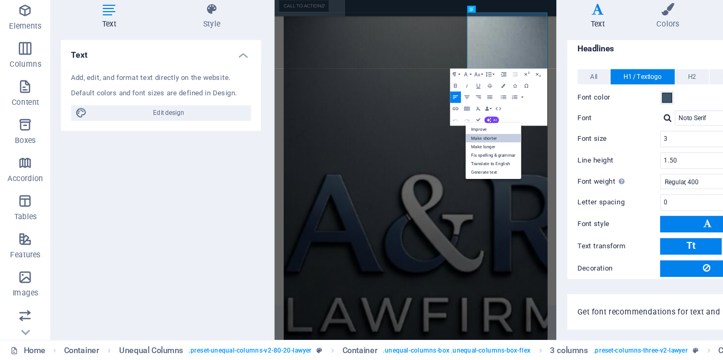
click at [411, 172] on link "Make shorter" at bounding box center [411, 174] width 47 height 7
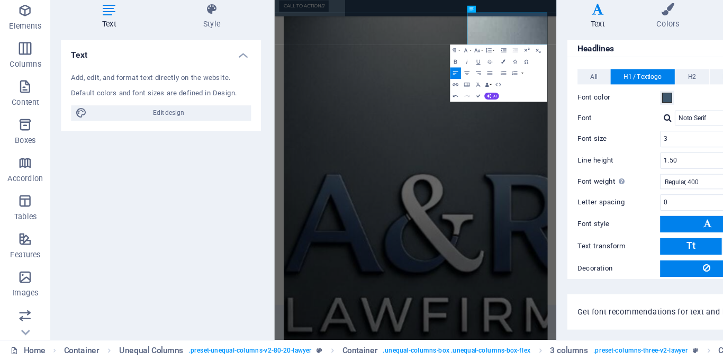
click at [184, 226] on div "Text Add, edit, and format text directly on the website. Default colors and fon…" at bounding box center [134, 213] width 167 height 241
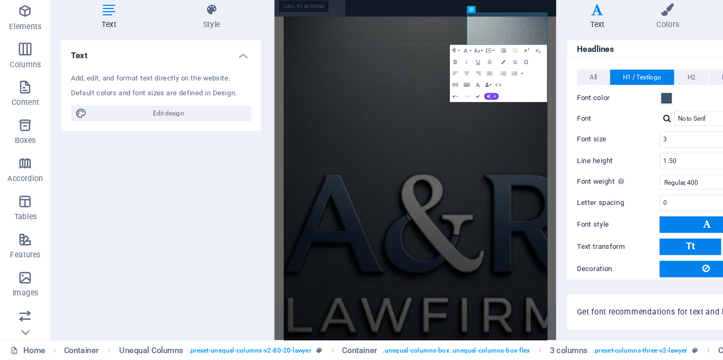
scroll to position [0, 0]
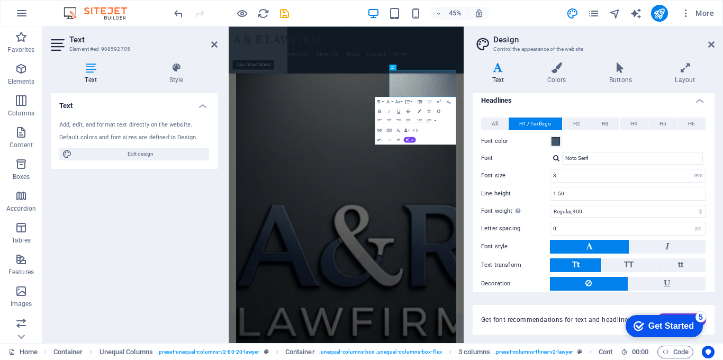
click at [181, 132] on div "Add, edit, and format text directly on the website. Default colors and font siz…" at bounding box center [134, 140] width 167 height 57
click at [707, 45] on header "Design Control the appearance of the website" at bounding box center [595, 40] width 240 height 28
click at [713, 44] on icon at bounding box center [711, 44] width 6 height 8
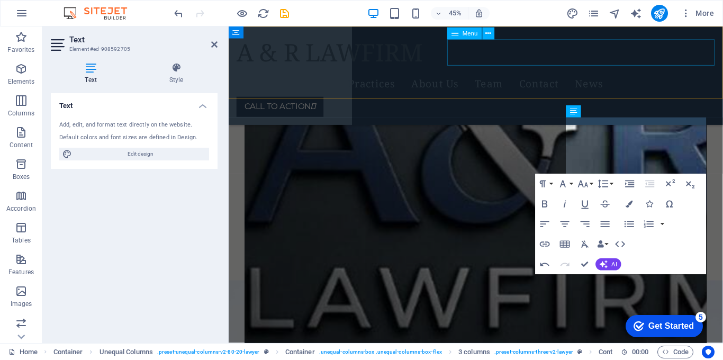
scroll to position [2704, 0]
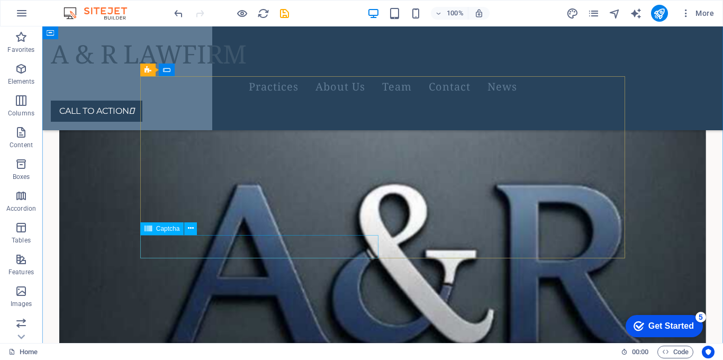
scroll to position [2692, 0]
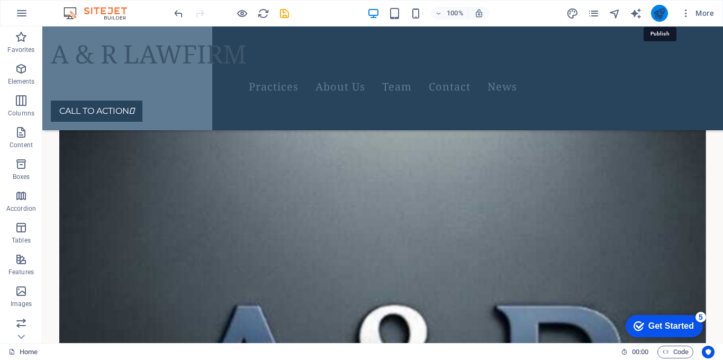
click at [658, 14] on icon "publish" at bounding box center [659, 13] width 12 height 12
click at [657, 10] on icon "publish" at bounding box center [659, 13] width 12 height 12
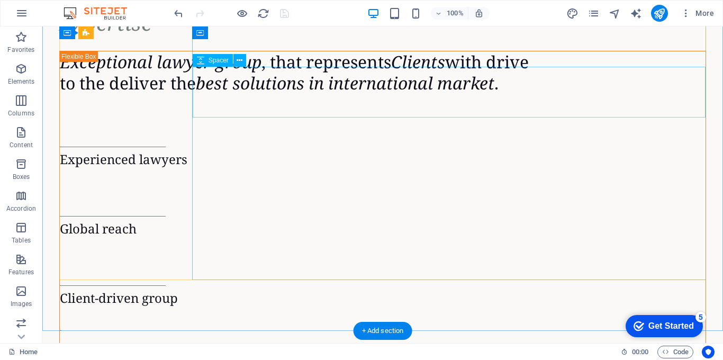
scroll to position [0, 0]
